Goal: Information Seeking & Learning: Learn about a topic

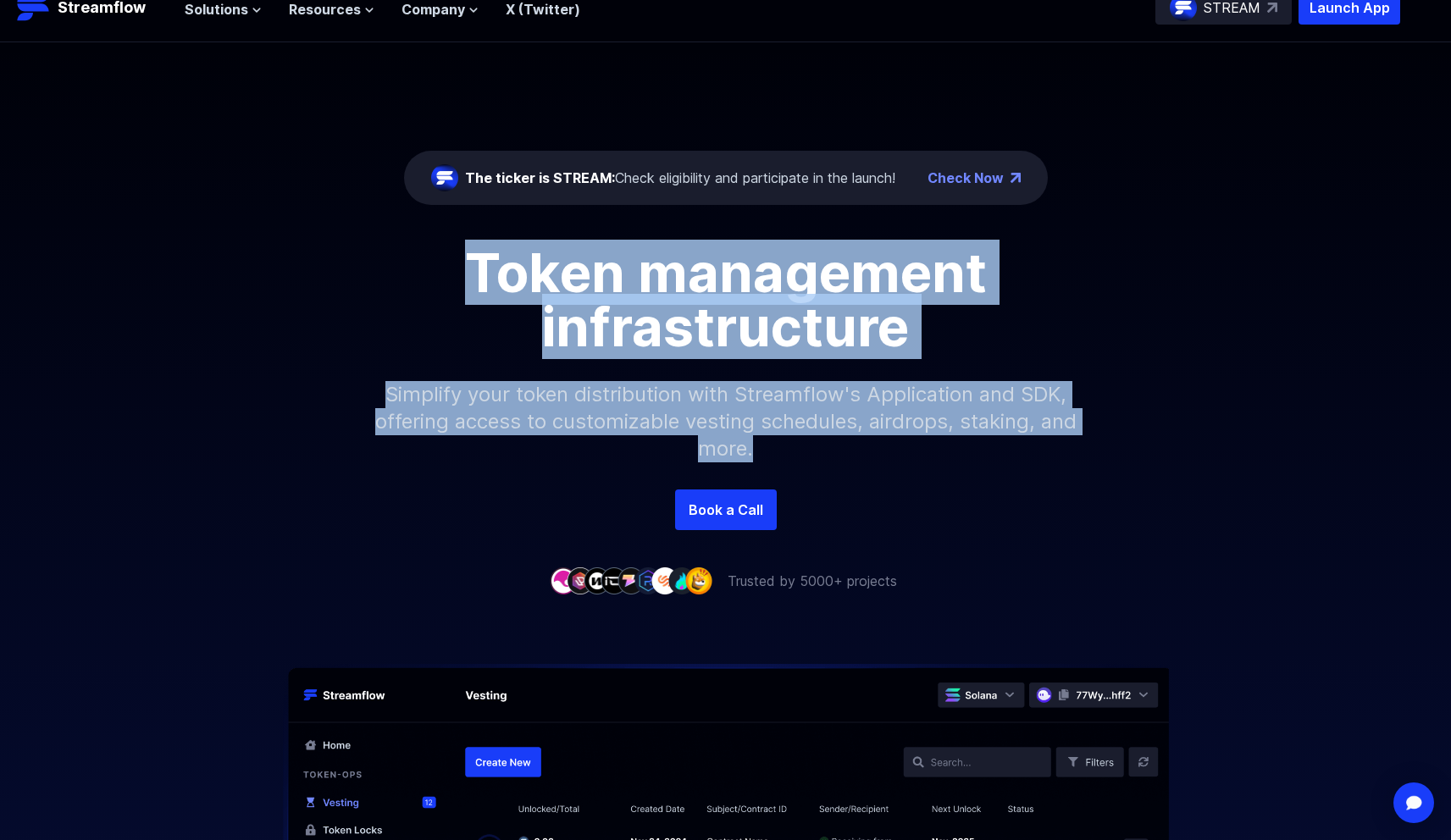
drag, startPoint x: 433, startPoint y: 271, endPoint x: 1015, endPoint y: 479, distance: 618.1
click at [1015, 479] on div "Token management infrastructure Simplify your token distribution with Streamflo…" at bounding box center [725, 367] width 1451 height 244
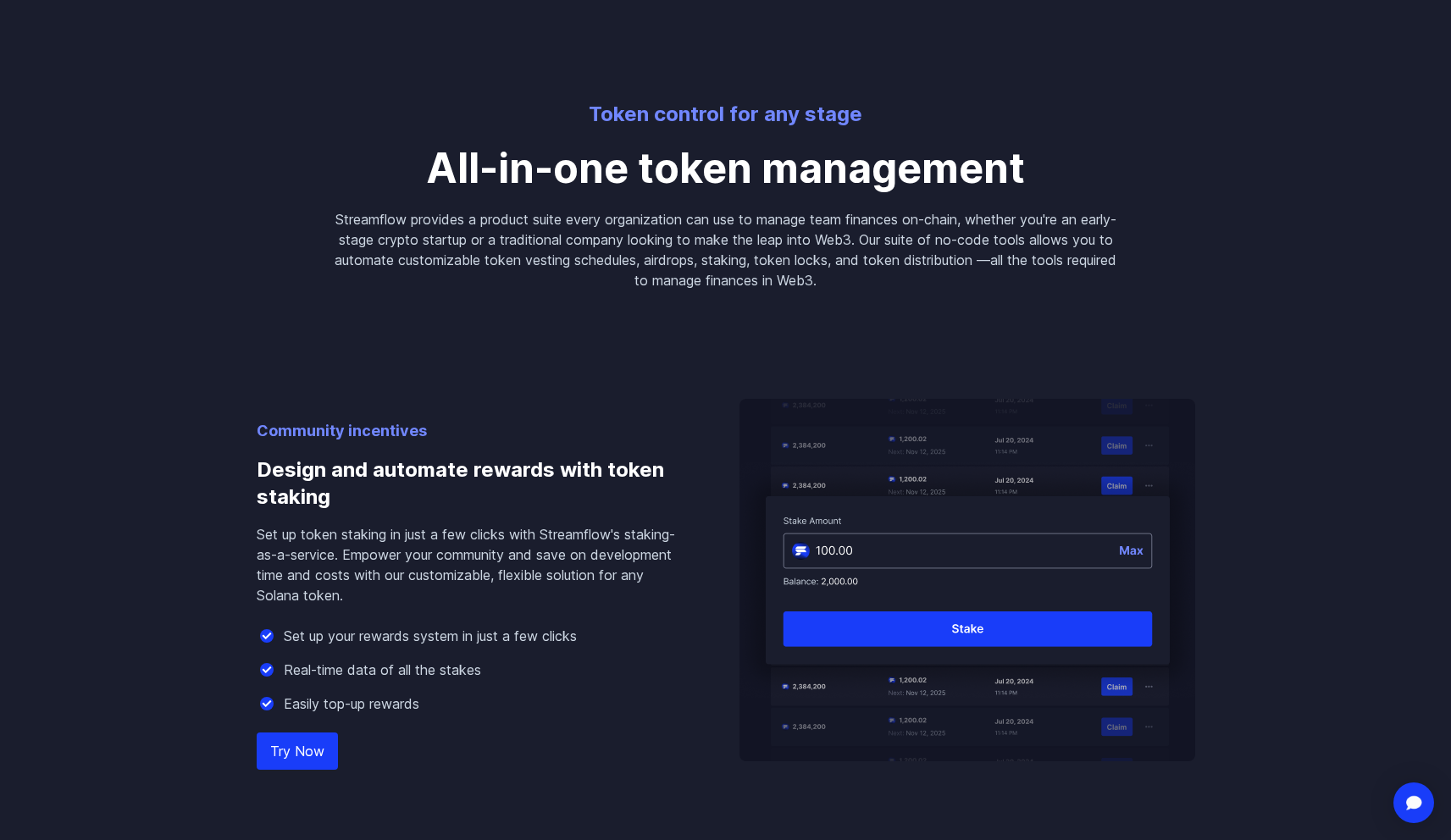
scroll to position [1233, 0]
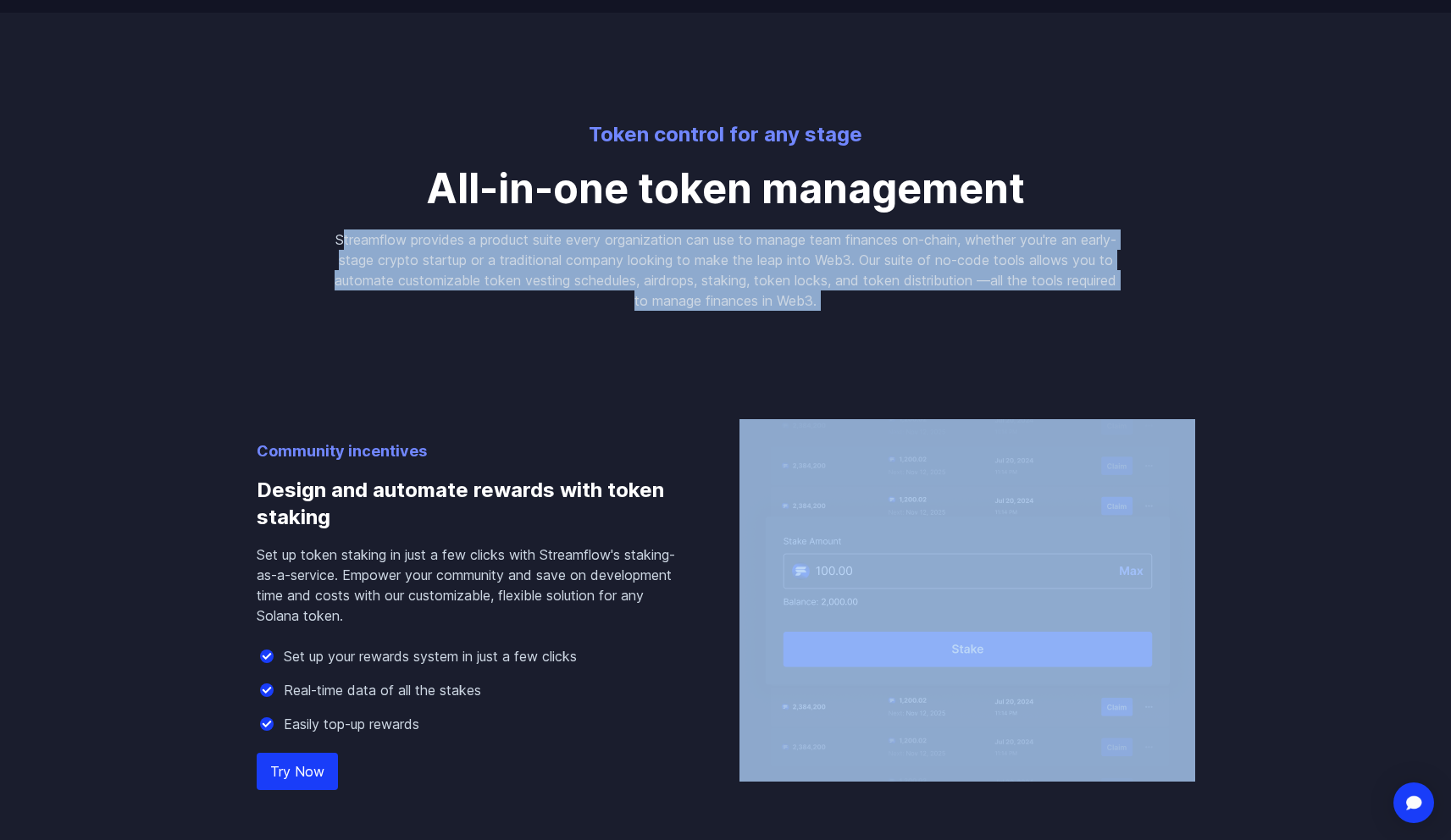
drag, startPoint x: 354, startPoint y: 247, endPoint x: 646, endPoint y: 345, distance: 308.0
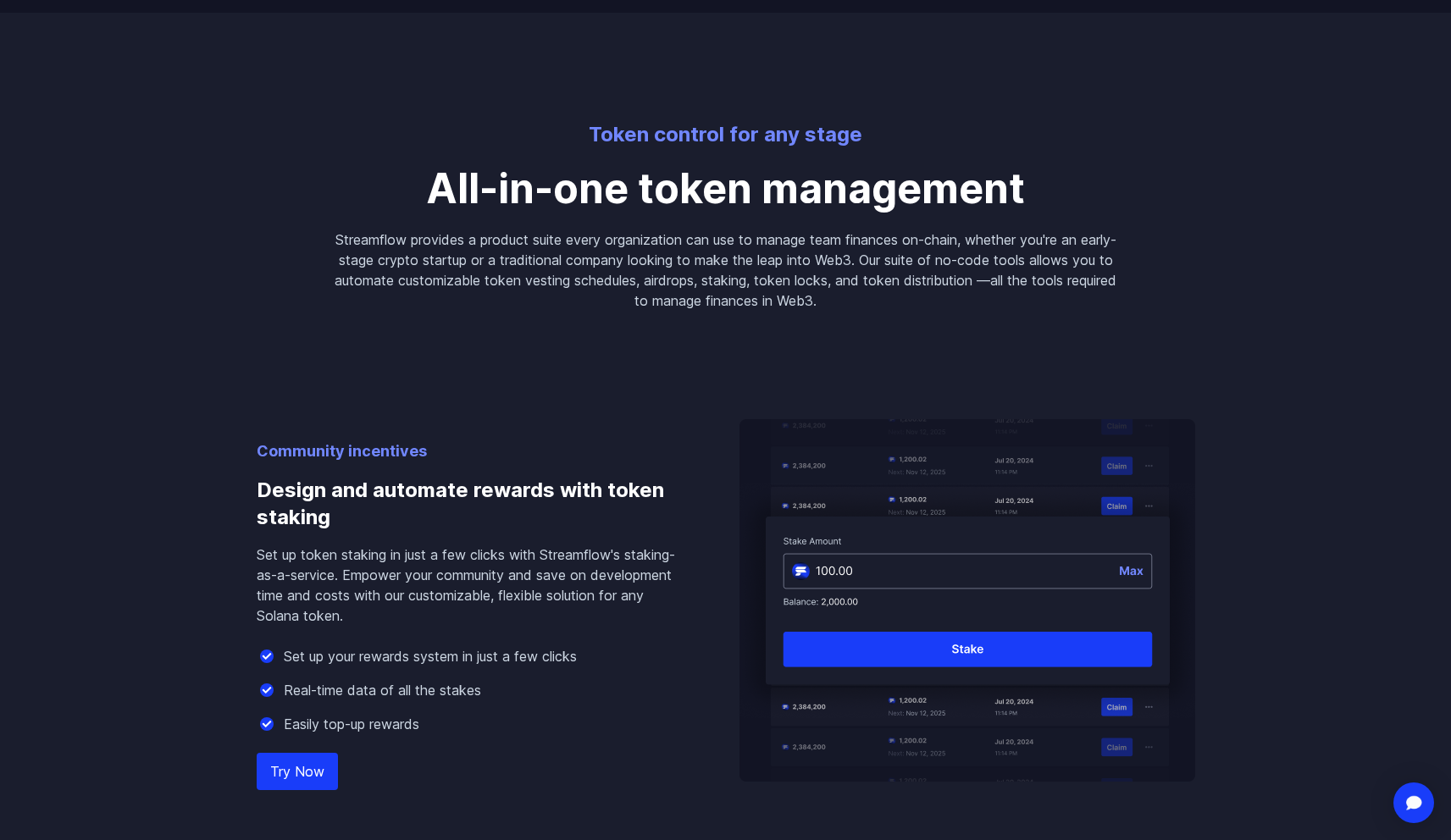
click at [629, 294] on p "Streamflow provides a product suite every organization can use to manage team f…" at bounding box center [726, 270] width 786 height 81
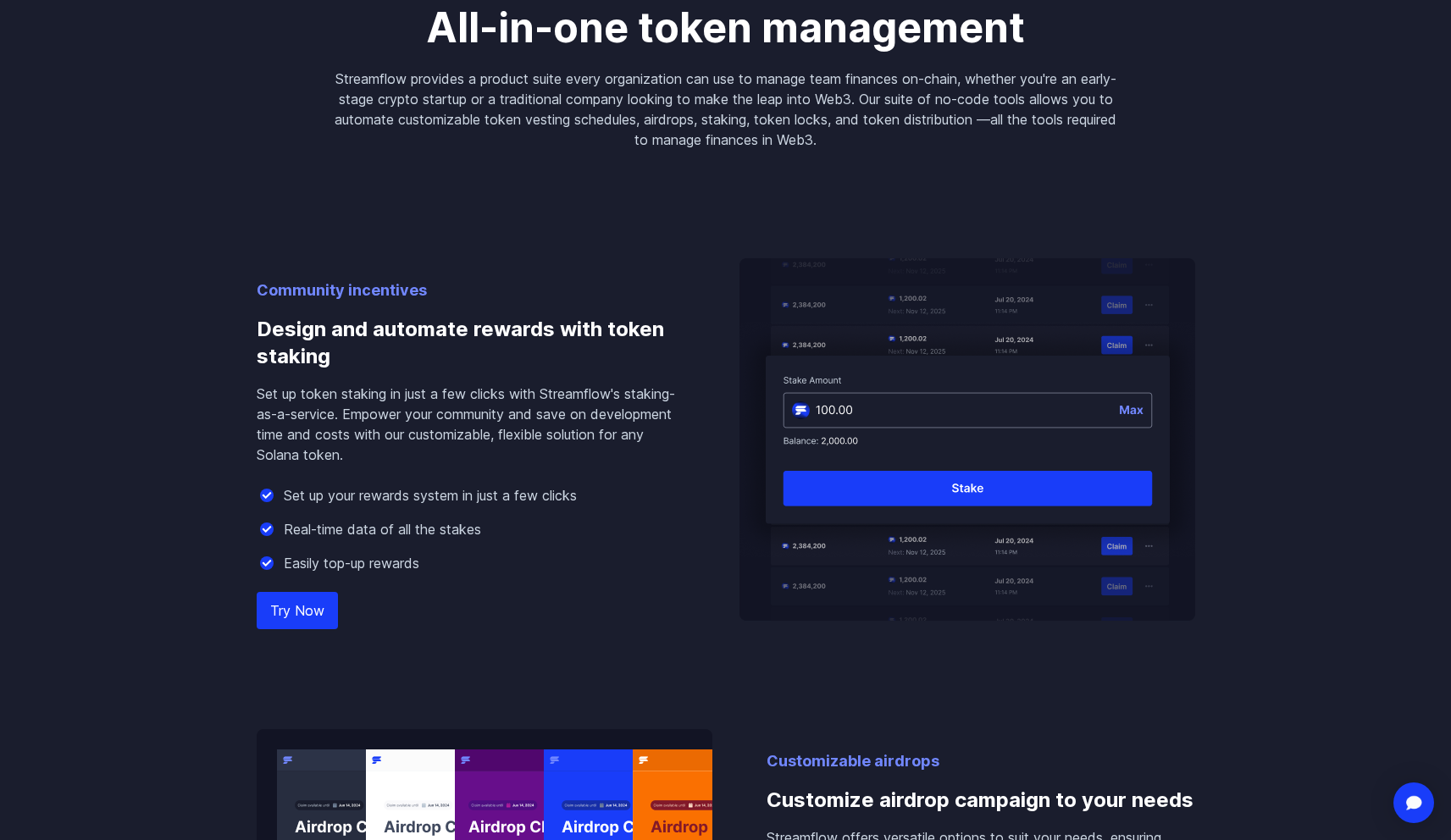
scroll to position [1563, 0]
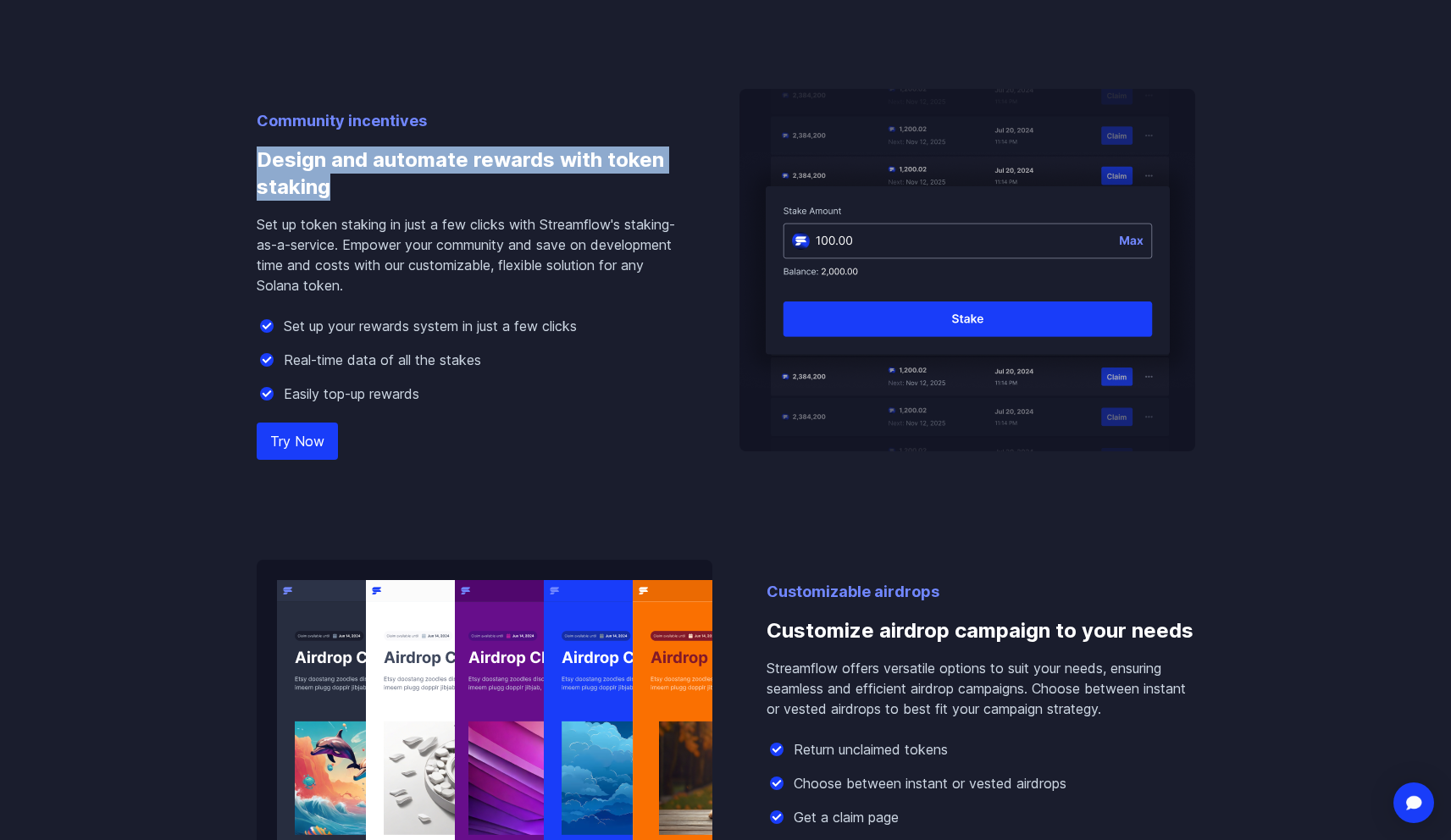
drag, startPoint x: 241, startPoint y: 172, endPoint x: 350, endPoint y: 194, distance: 111.2
click at [350, 194] on div "Community incentives Design and automate rewards with token staking Set up toke…" at bounding box center [725, 442] width 965 height 923
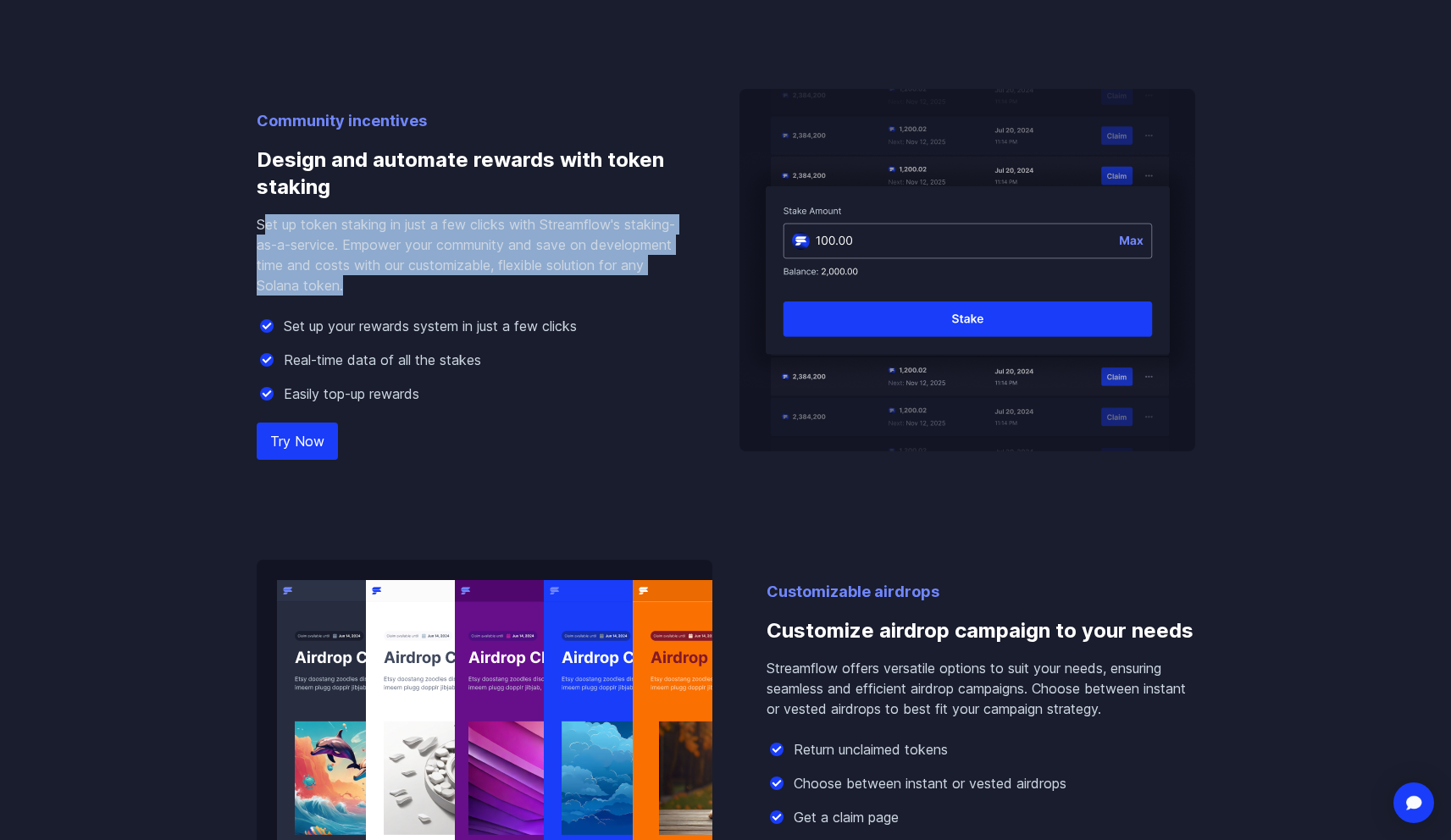
drag, startPoint x: 261, startPoint y: 220, endPoint x: 402, endPoint y: 293, distance: 158.8
click at [402, 290] on p "Set up token staking in just a few clicks with Streamflow's staking-as-a-servic…" at bounding box center [471, 255] width 428 height 81
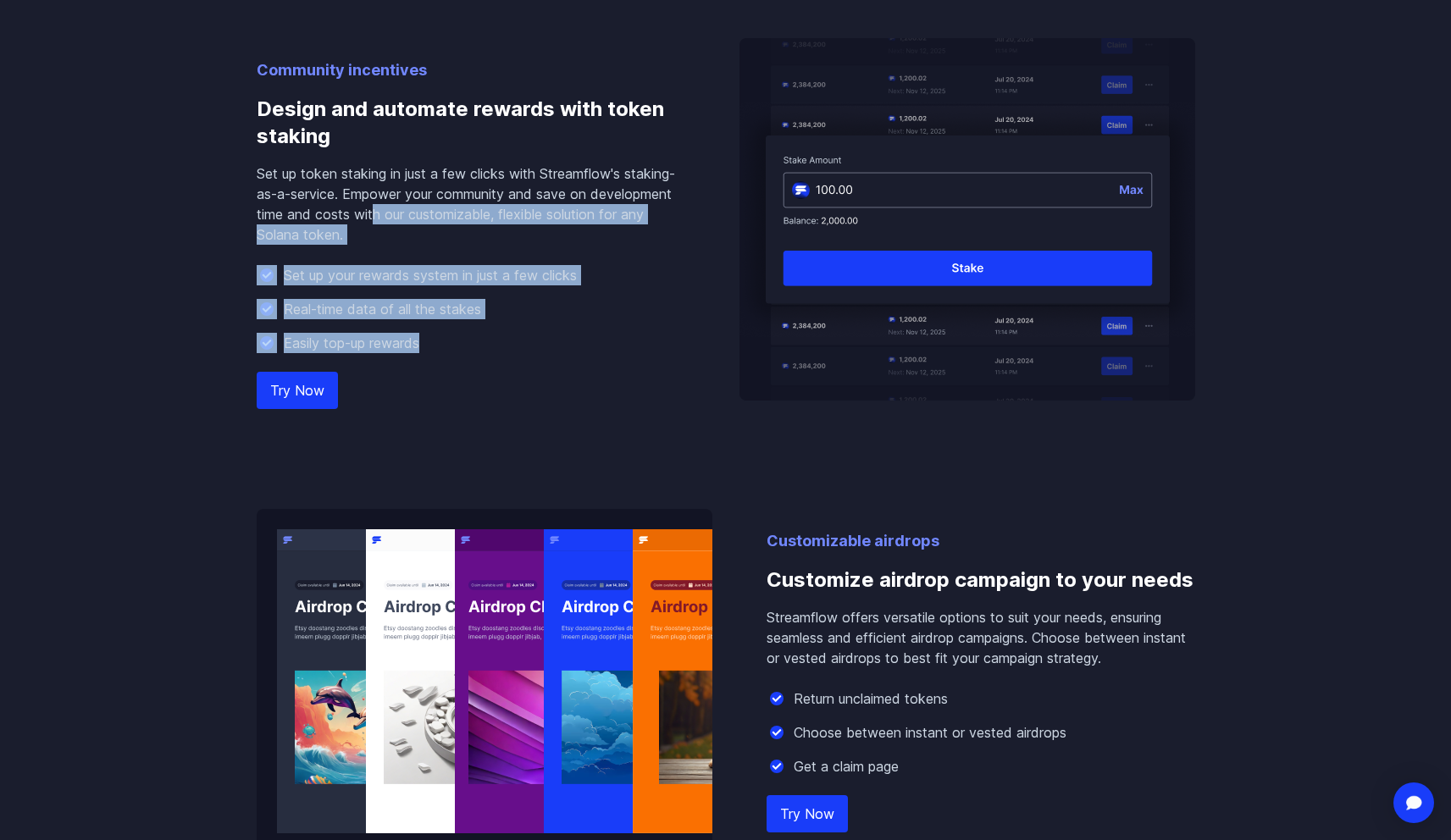
drag, startPoint x: 444, startPoint y: 356, endPoint x: 376, endPoint y: 195, distance: 174.8
click at [376, 199] on div "Community incentives Design and automate rewards with token staking Set up toke…" at bounding box center [471, 229] width 428 height 342
click at [376, 195] on p "Set up token staking in just a few clicks with Streamflow's staking-as-a-servic…" at bounding box center [471, 204] width 428 height 81
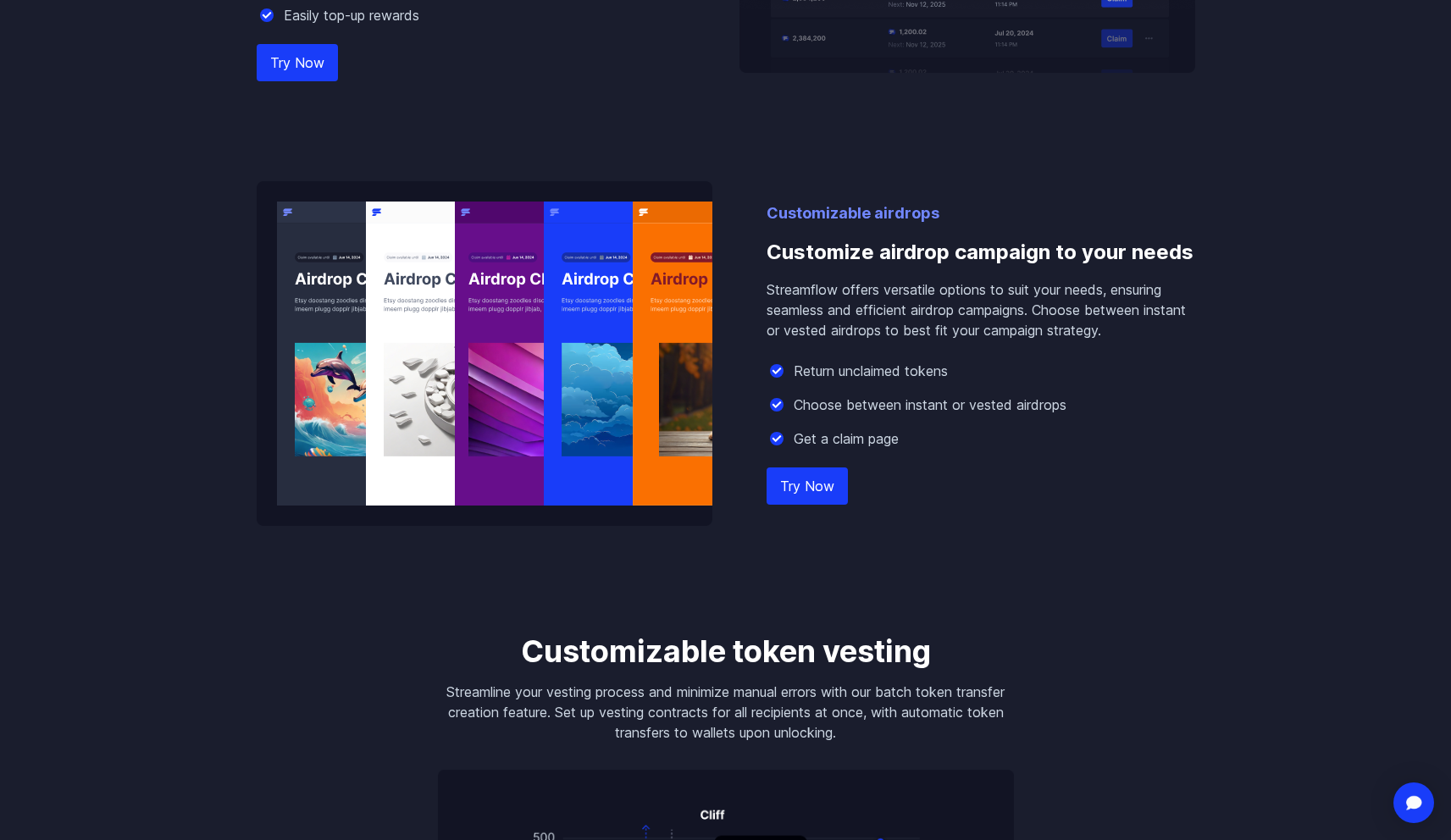
scroll to position [1949, 0]
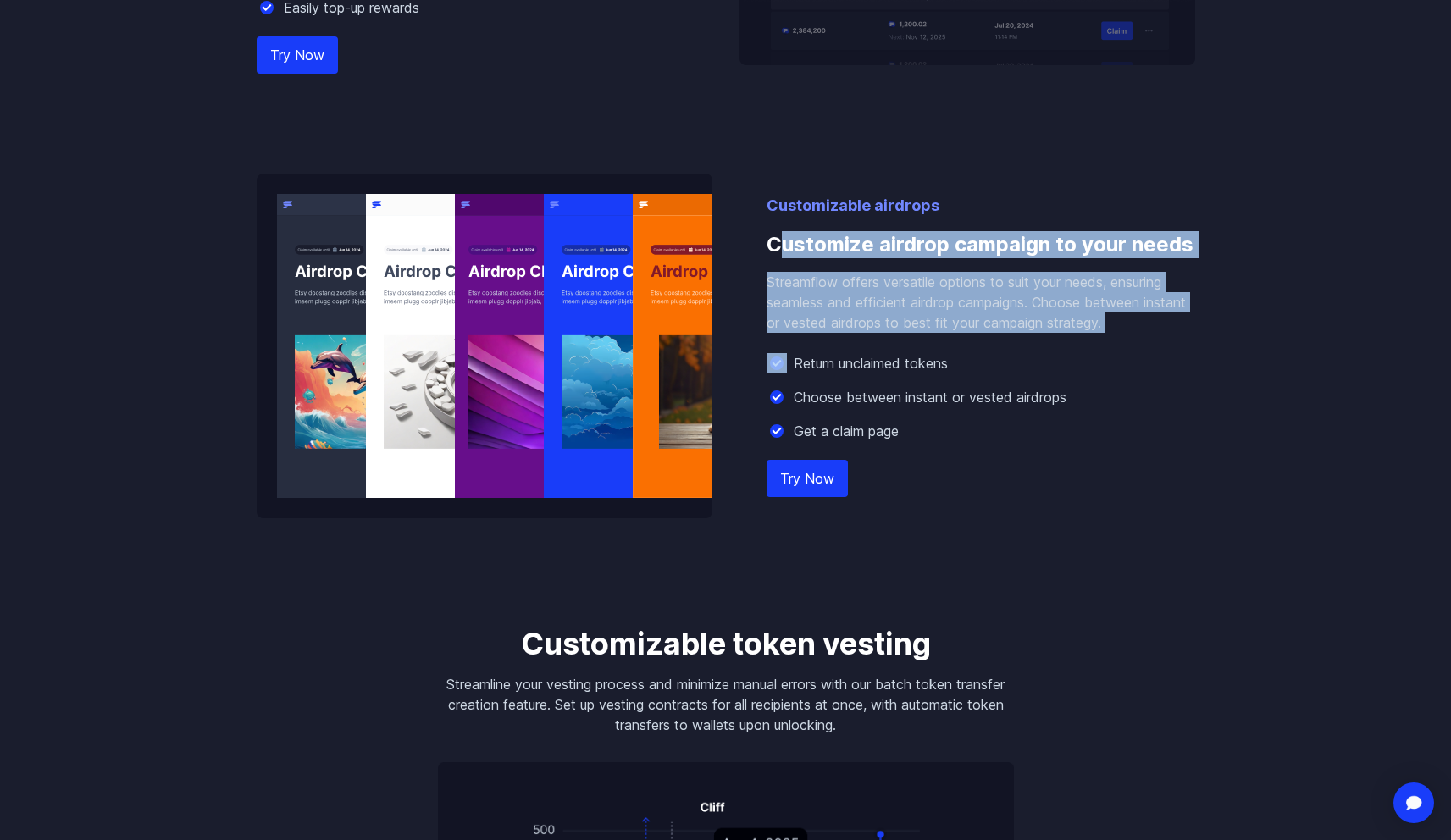
drag, startPoint x: 785, startPoint y: 237, endPoint x: 876, endPoint y: 350, distance: 145.1
click at [876, 350] on div "Customizable airdrops Customize airdrop campaign to your needs Streamflow offer…" at bounding box center [981, 356] width 428 height 324
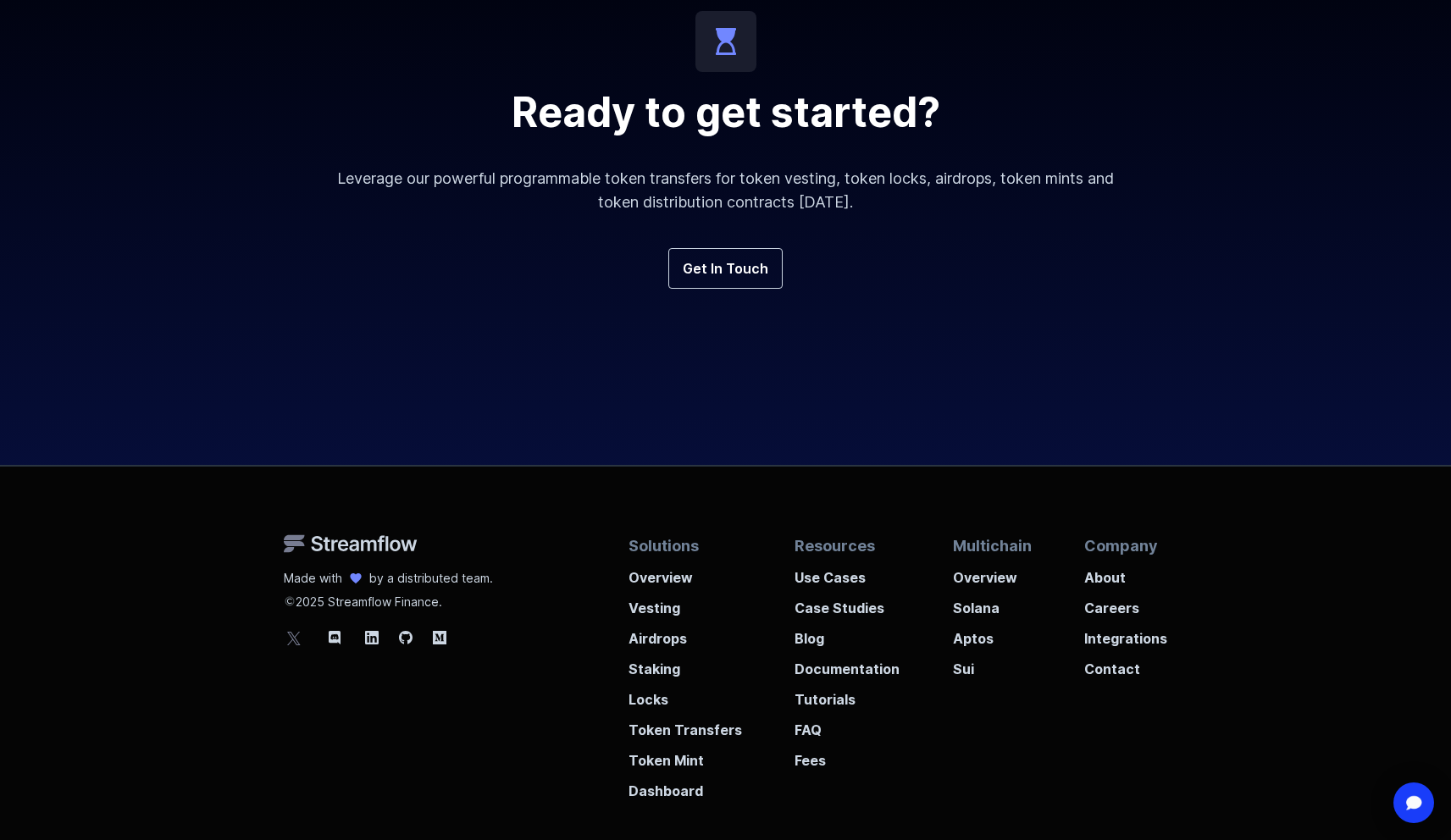
scroll to position [6217, 0]
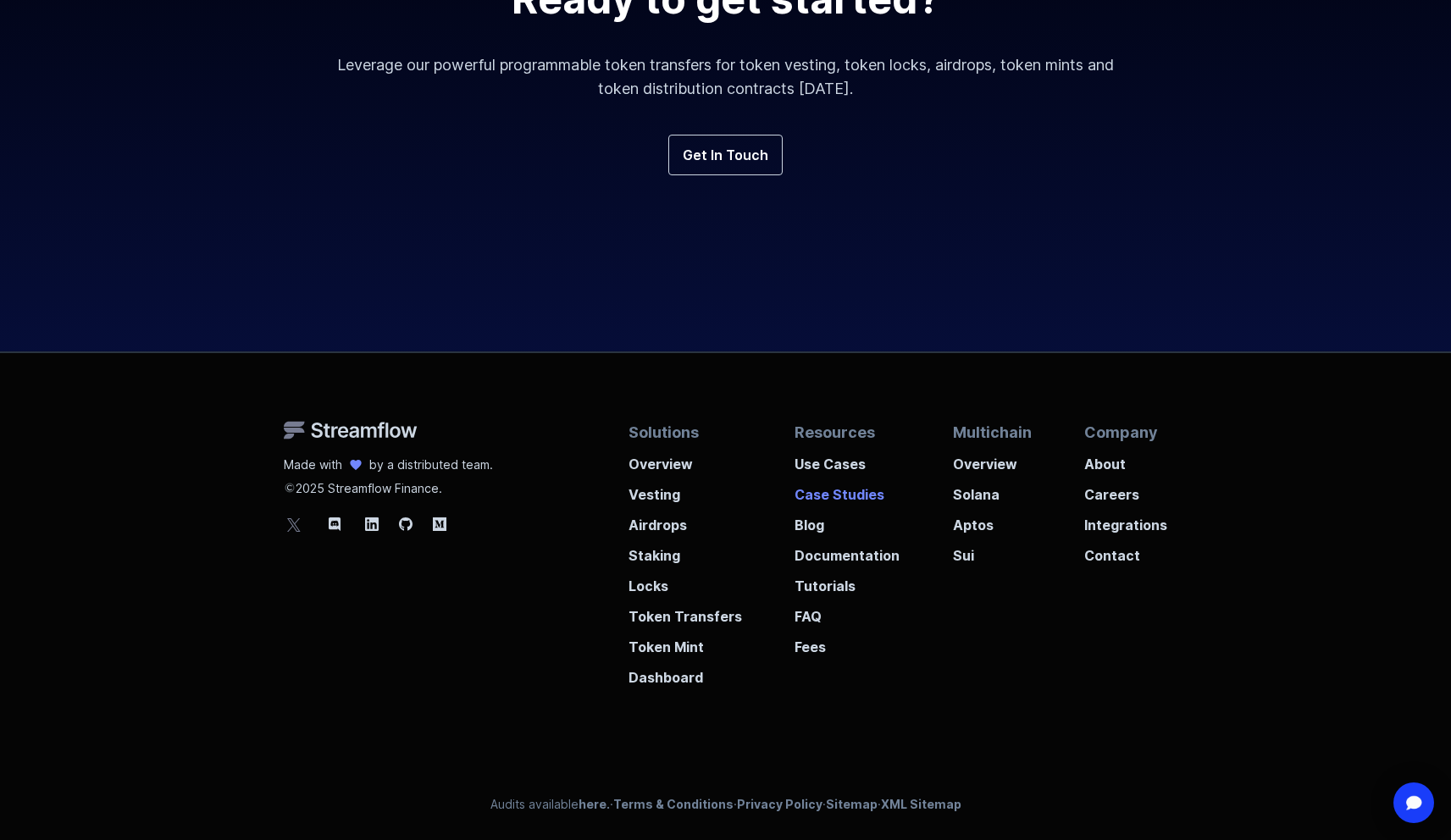
click at [851, 498] on p "Case Studies" at bounding box center [846, 489] width 105 height 30
